Goal: Information Seeking & Learning: Learn about a topic

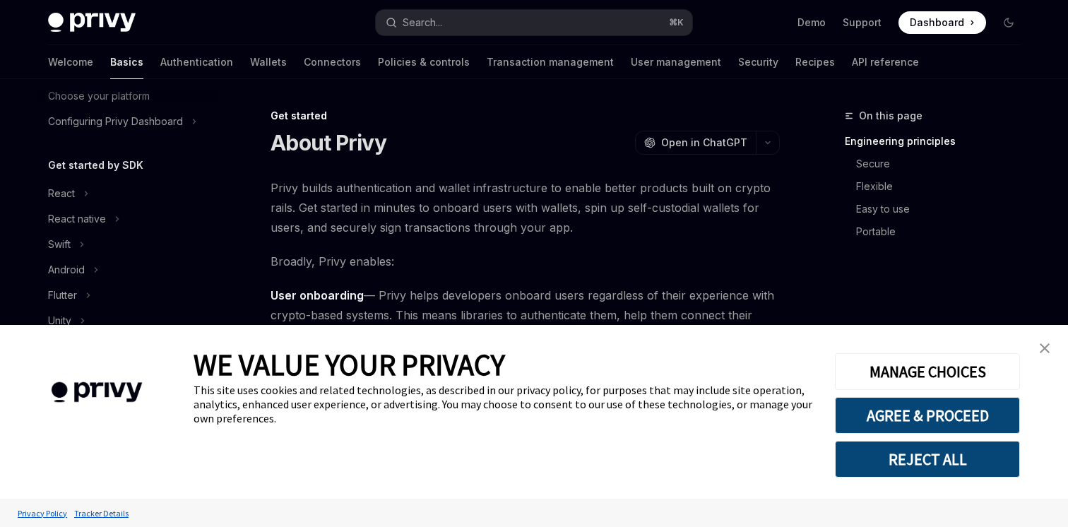
scroll to position [206, 0]
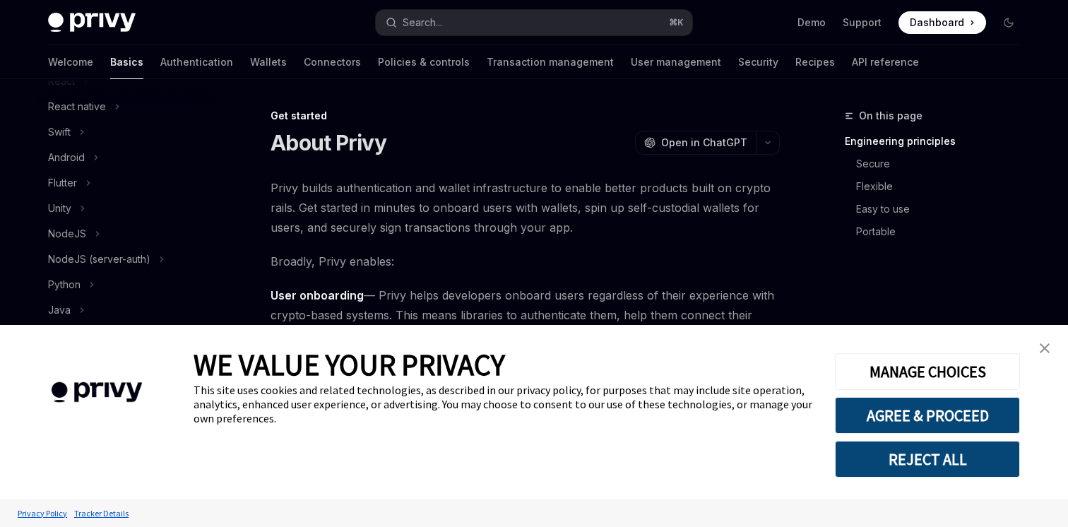
click at [1039, 347] on link "close banner" at bounding box center [1044, 348] width 28 height 28
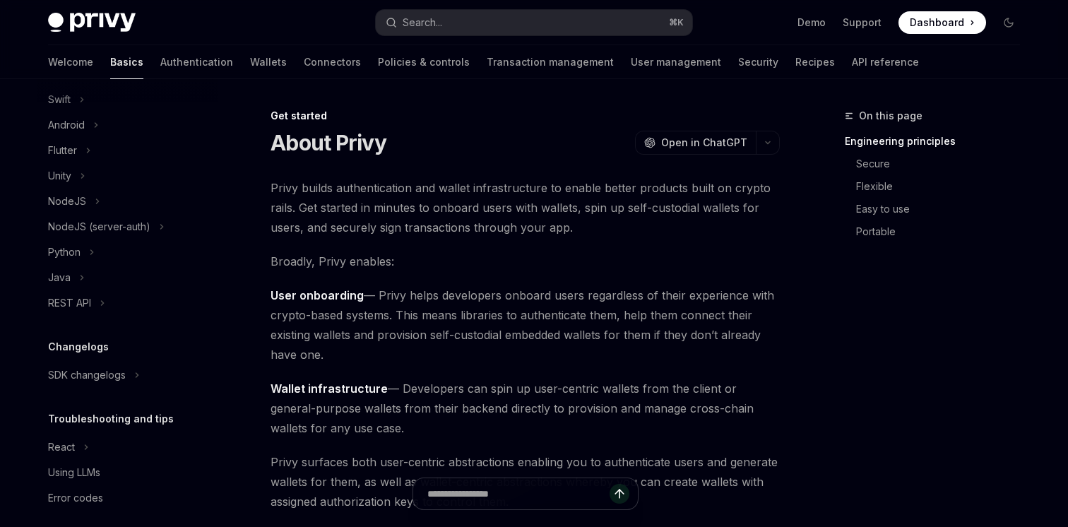
scroll to position [241, 0]
click at [84, 374] on div "SDK changelogs" at bounding box center [87, 372] width 78 height 17
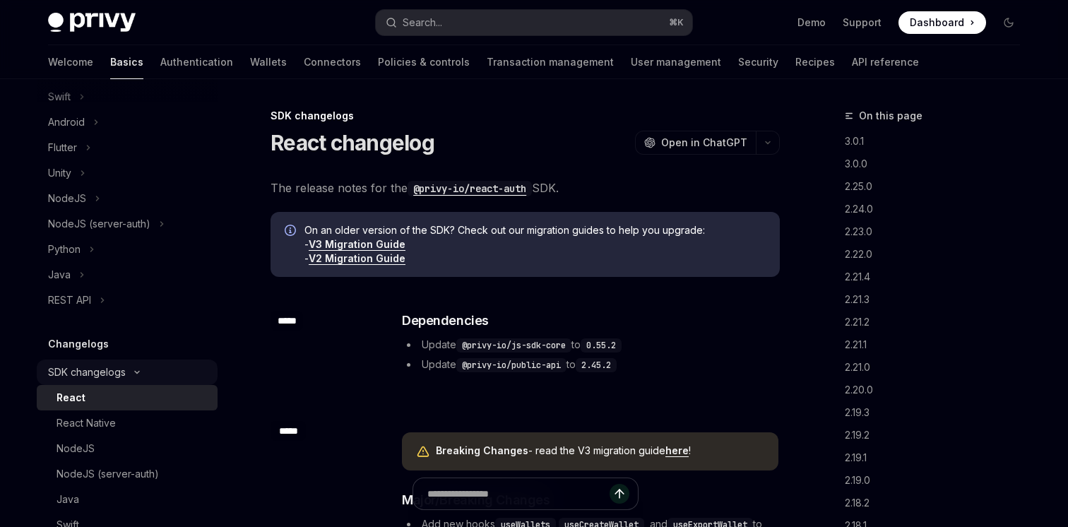
scroll to position [316, 0]
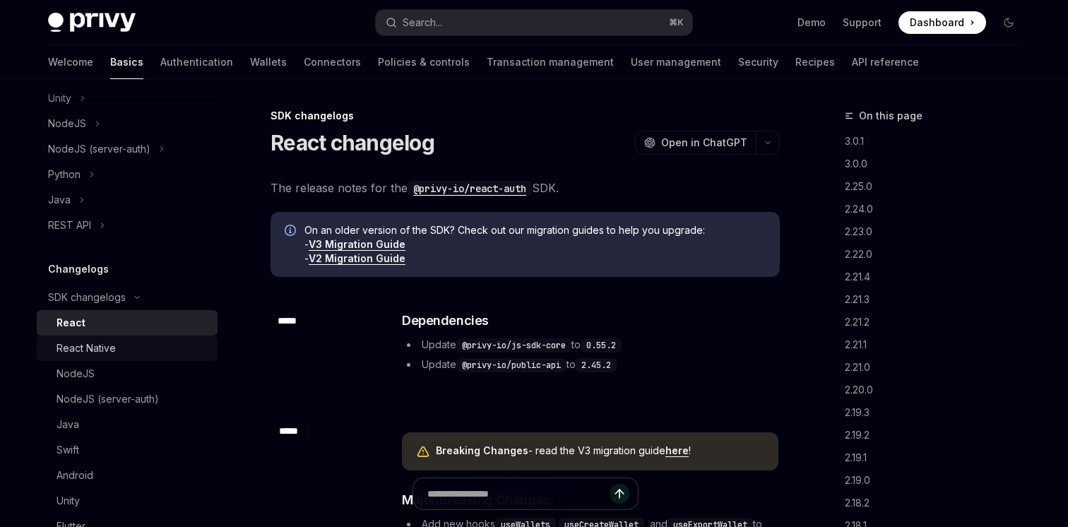
click at [87, 348] on div "React Native" at bounding box center [86, 348] width 59 height 17
type textarea "*"
